Goal: Information Seeking & Learning: Learn about a topic

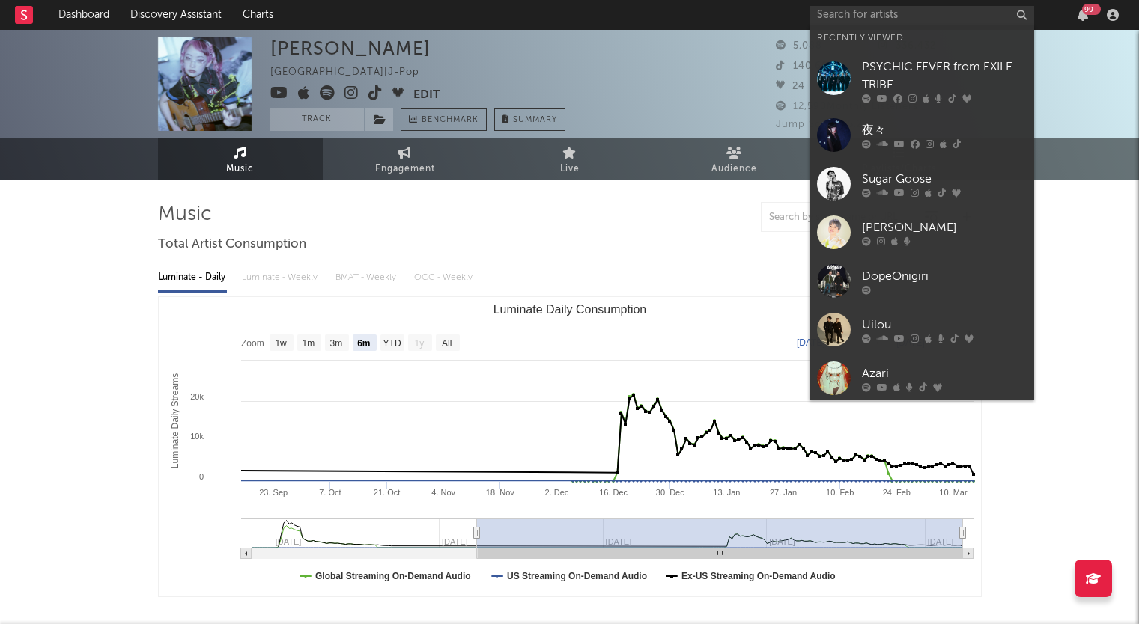
select select "6m"
click at [793, 19] on nav "Dashboard Discovery Assistant Charts 99 +" at bounding box center [569, 15] width 1139 height 30
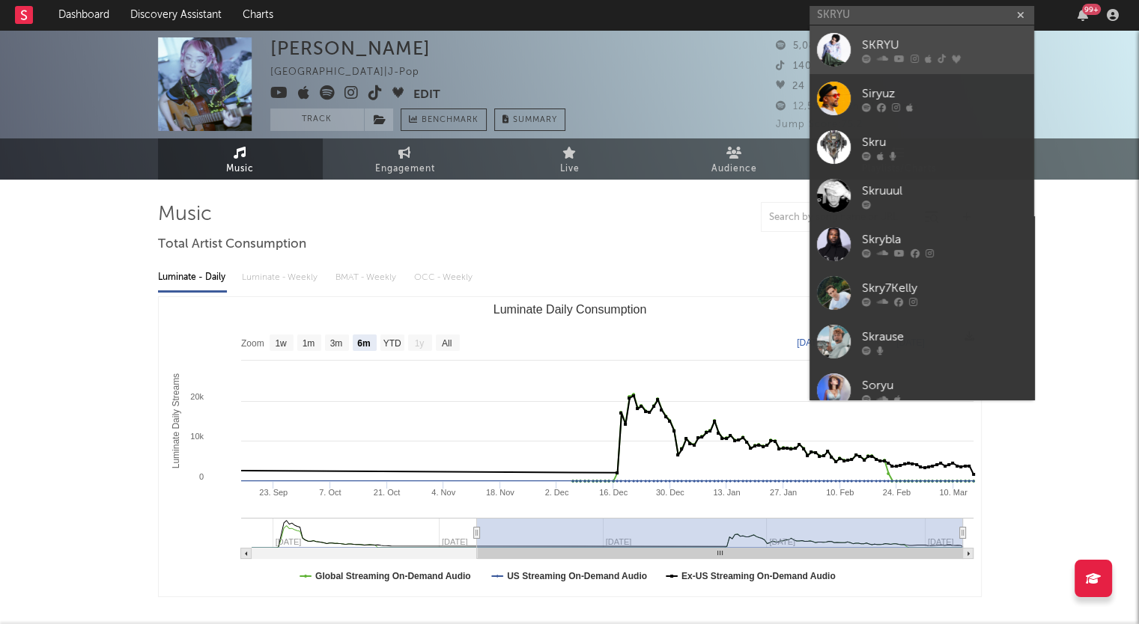
type input "SKRYU"
click at [917, 38] on div "SKRYU" at bounding box center [944, 45] width 165 height 18
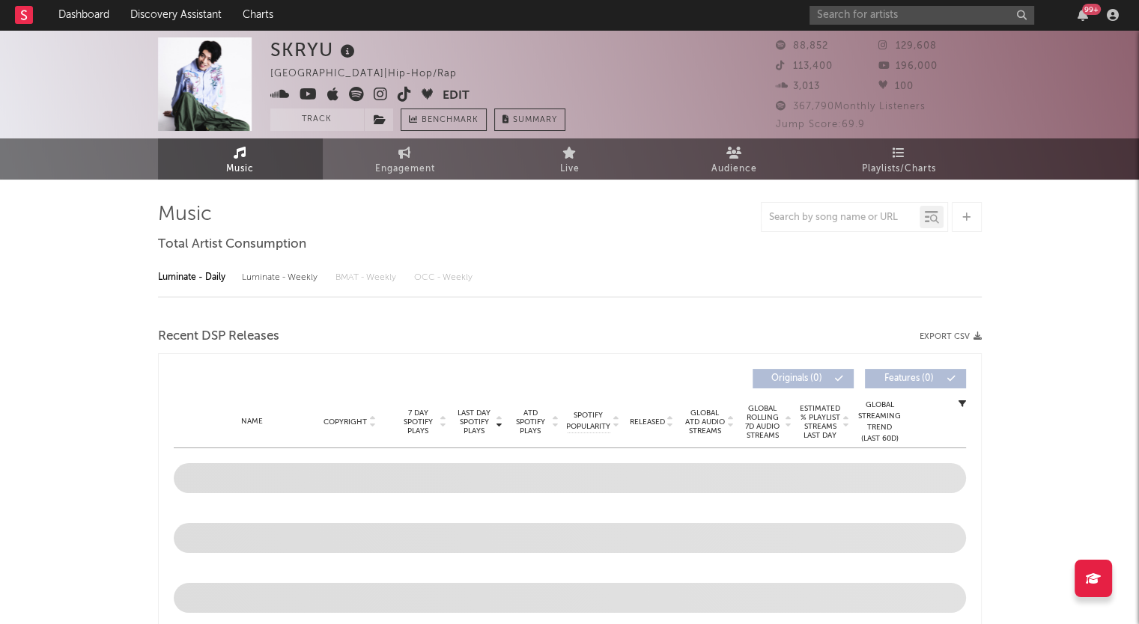
select select "6m"
